Goal: Task Accomplishment & Management: Manage account settings

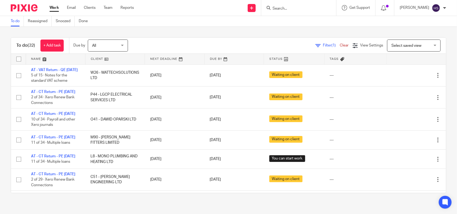
scroll to position [122, 0]
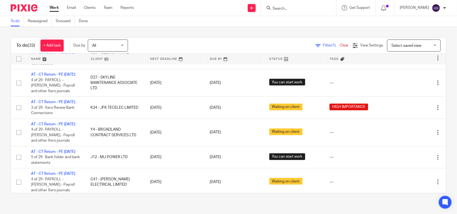
click at [171, 16] on div "Work Email Clients Team Reports Work Email Clients Team Reports Settings Send n…" at bounding box center [228, 8] width 457 height 16
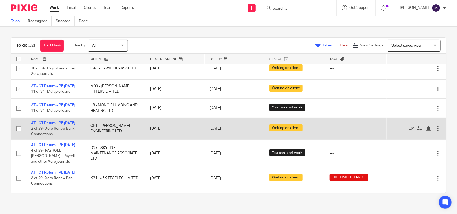
scroll to position [0, 0]
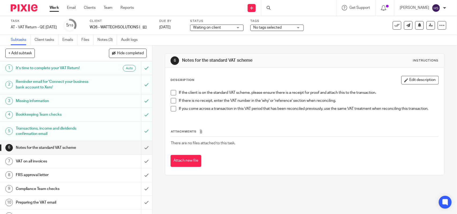
click at [100, 38] on link "Notes (3)" at bounding box center [107, 40] width 20 height 10
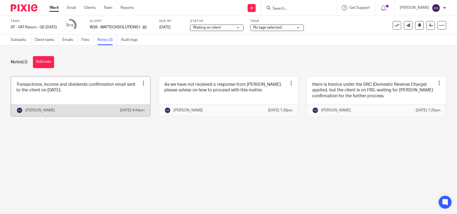
click at [102, 103] on link at bounding box center [80, 97] width 139 height 40
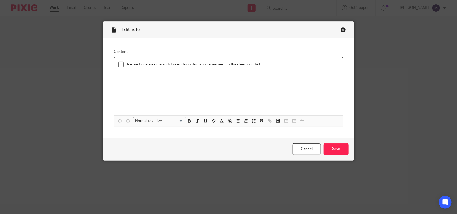
click at [119, 65] on span at bounding box center [120, 64] width 5 height 5
click at [333, 149] on input "Save" at bounding box center [336, 150] width 25 height 12
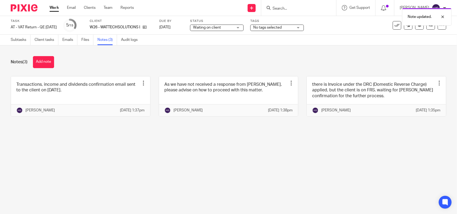
click at [244, 27] on div "Waiting on client Waiting on client" at bounding box center [217, 28] width 54 height 6
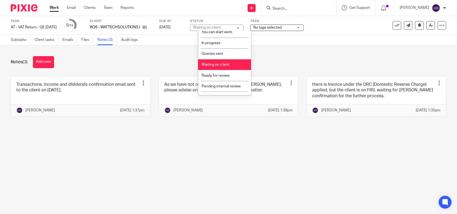
scroll to position [22, 0]
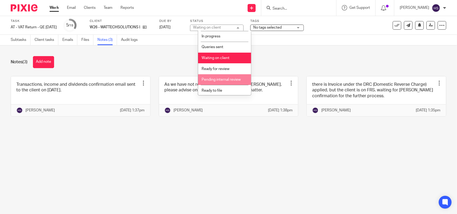
click at [286, 53] on div "Notes (3) Add note Transactions, income and dividends confirmation email sent t…" at bounding box center [228, 90] width 457 height 90
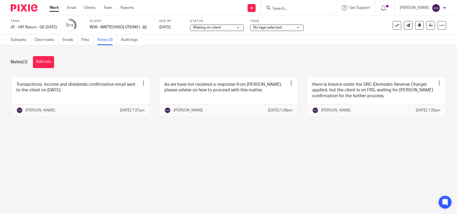
click at [244, 29] on div "Waiting on client Waiting on client" at bounding box center [217, 28] width 54 height 6
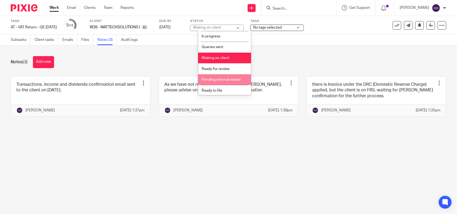
click at [226, 80] on span "Pending internal review" at bounding box center [221, 80] width 39 height 4
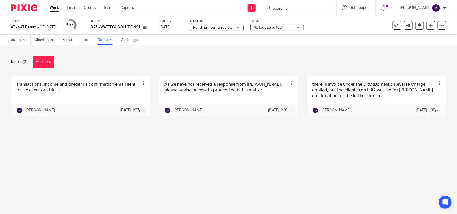
click at [286, 62] on div "Notes (3) Add note" at bounding box center [228, 62] width 435 height 12
click at [14, 41] on link "Subtasks" at bounding box center [21, 40] width 20 height 10
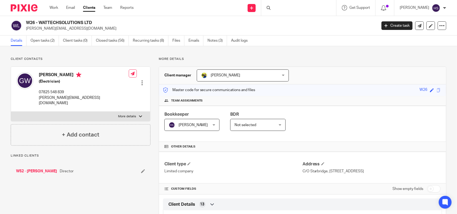
click at [312, 36] on div "Details Open tasks (2) Client tasks (0) Closed tasks (56) Recurring tasks (8) F…" at bounding box center [228, 41] width 457 height 11
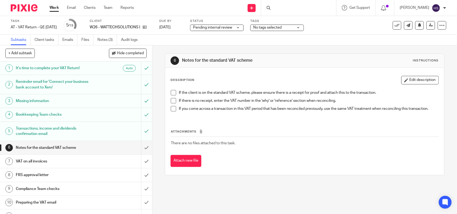
click at [173, 91] on span at bounding box center [173, 92] width 5 height 5
click at [171, 98] on span at bounding box center [173, 100] width 5 height 5
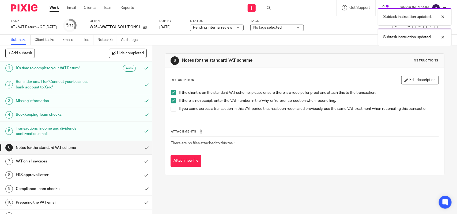
click at [171, 107] on span at bounding box center [173, 108] width 5 height 5
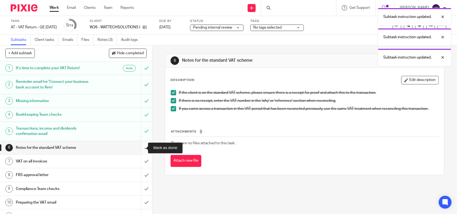
click at [140, 150] on input "submit" at bounding box center [76, 147] width 152 height 13
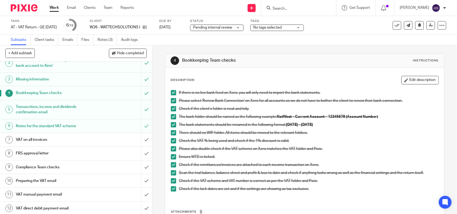
scroll to position [33, 0]
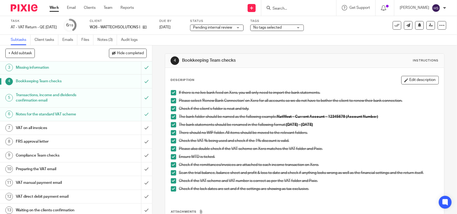
click at [74, 128] on h1 "VAT on all invoices" at bounding box center [56, 128] width 80 height 8
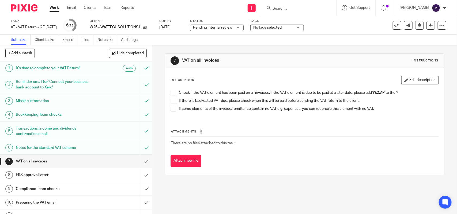
click at [171, 94] on span at bounding box center [173, 92] width 5 height 5
click at [171, 100] on span at bounding box center [173, 100] width 5 height 5
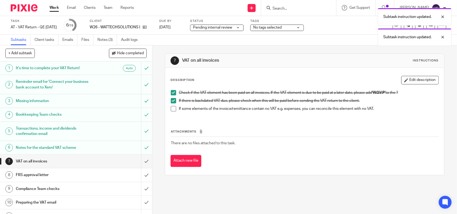
click at [171, 108] on span at bounding box center [173, 108] width 5 height 5
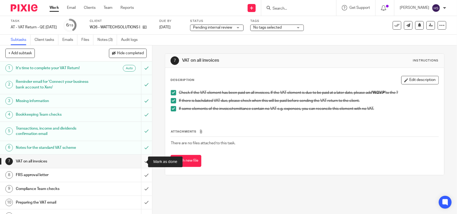
click at [138, 164] on input "submit" at bounding box center [76, 161] width 152 height 13
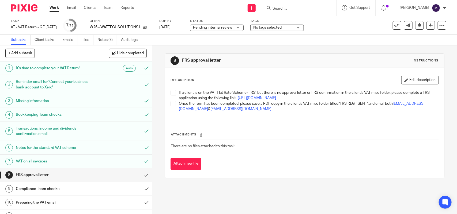
click at [171, 94] on span at bounding box center [173, 92] width 5 height 5
click at [172, 107] on span at bounding box center [173, 103] width 5 height 5
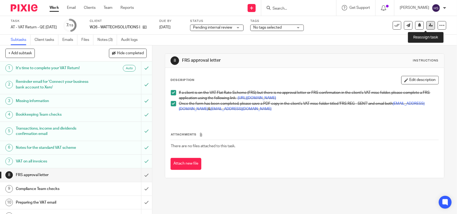
click at [429, 25] on icon at bounding box center [431, 25] width 4 height 4
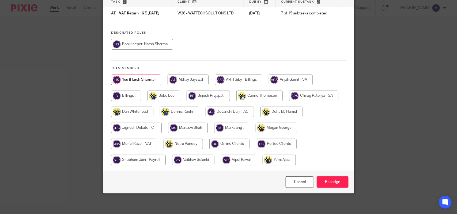
scroll to position [43, 0]
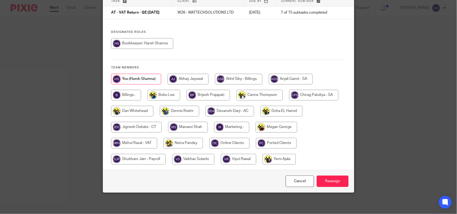
click at [145, 144] on input "radio" at bounding box center [134, 143] width 46 height 11
radio input "true"
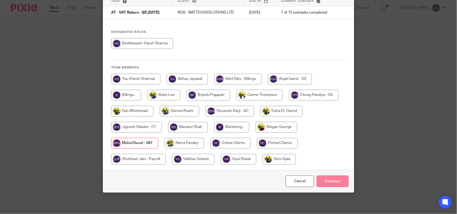
click at [338, 181] on input "Reassign" at bounding box center [333, 182] width 32 height 12
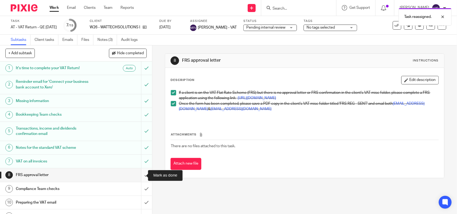
click at [140, 177] on input "submit" at bounding box center [76, 175] width 152 height 13
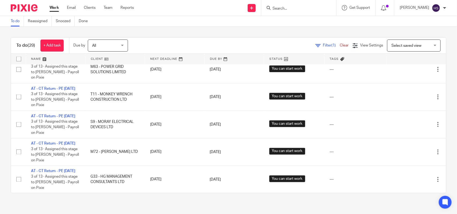
scroll to position [213, 0]
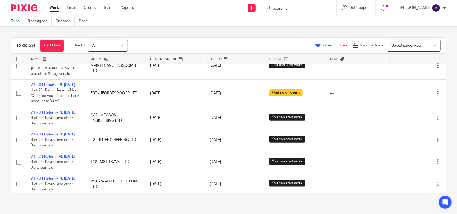
click at [276, 59] on link at bounding box center [294, 59] width 60 height 11
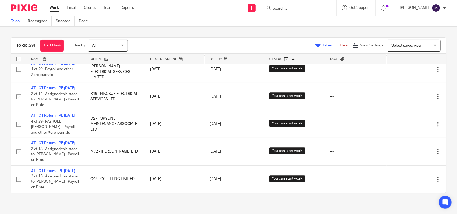
scroll to position [749, 0]
click at [284, 60] on link at bounding box center [294, 59] width 60 height 11
